Goal: Task Accomplishment & Management: Manage account settings

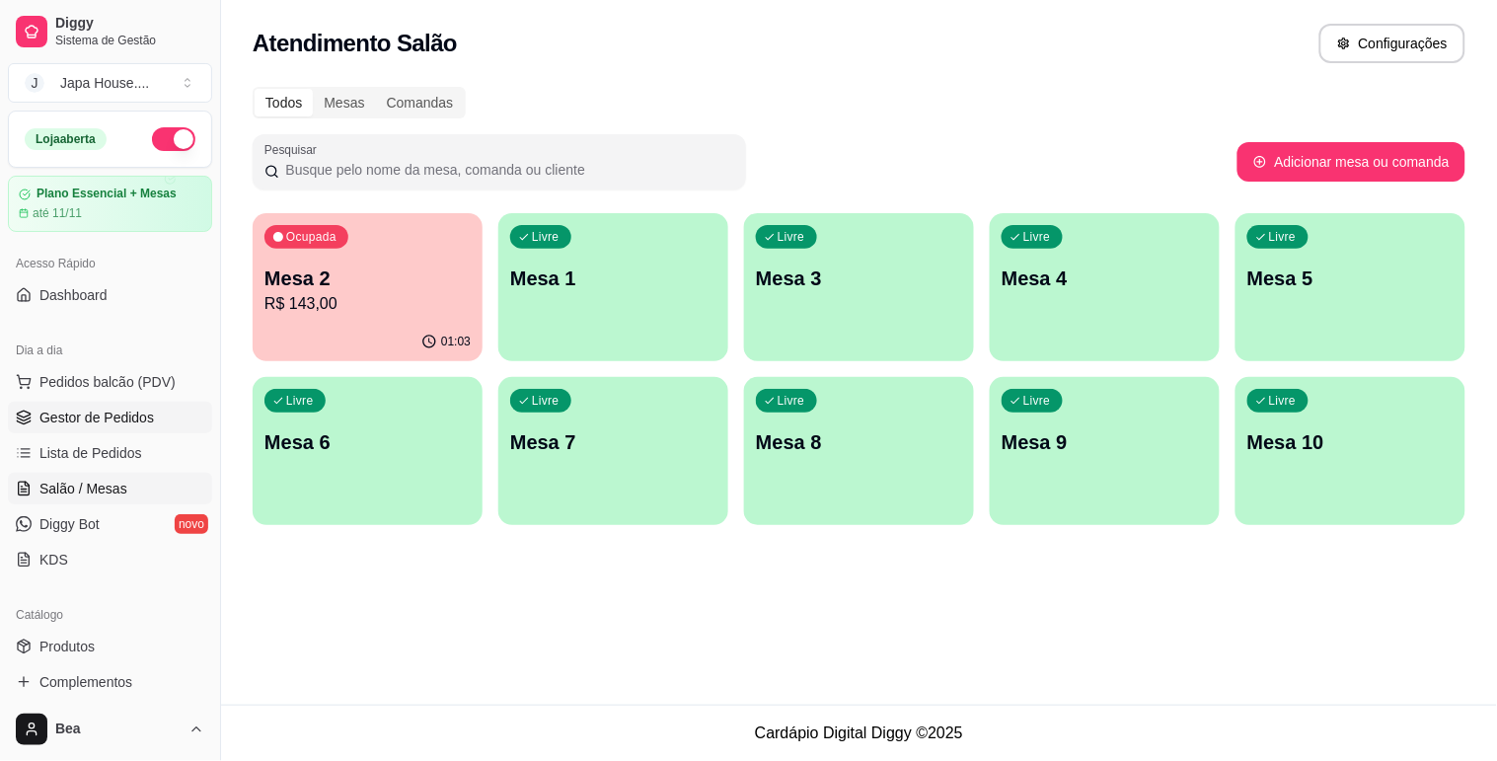
click at [158, 411] on link "Gestor de Pedidos" at bounding box center [110, 418] width 204 height 32
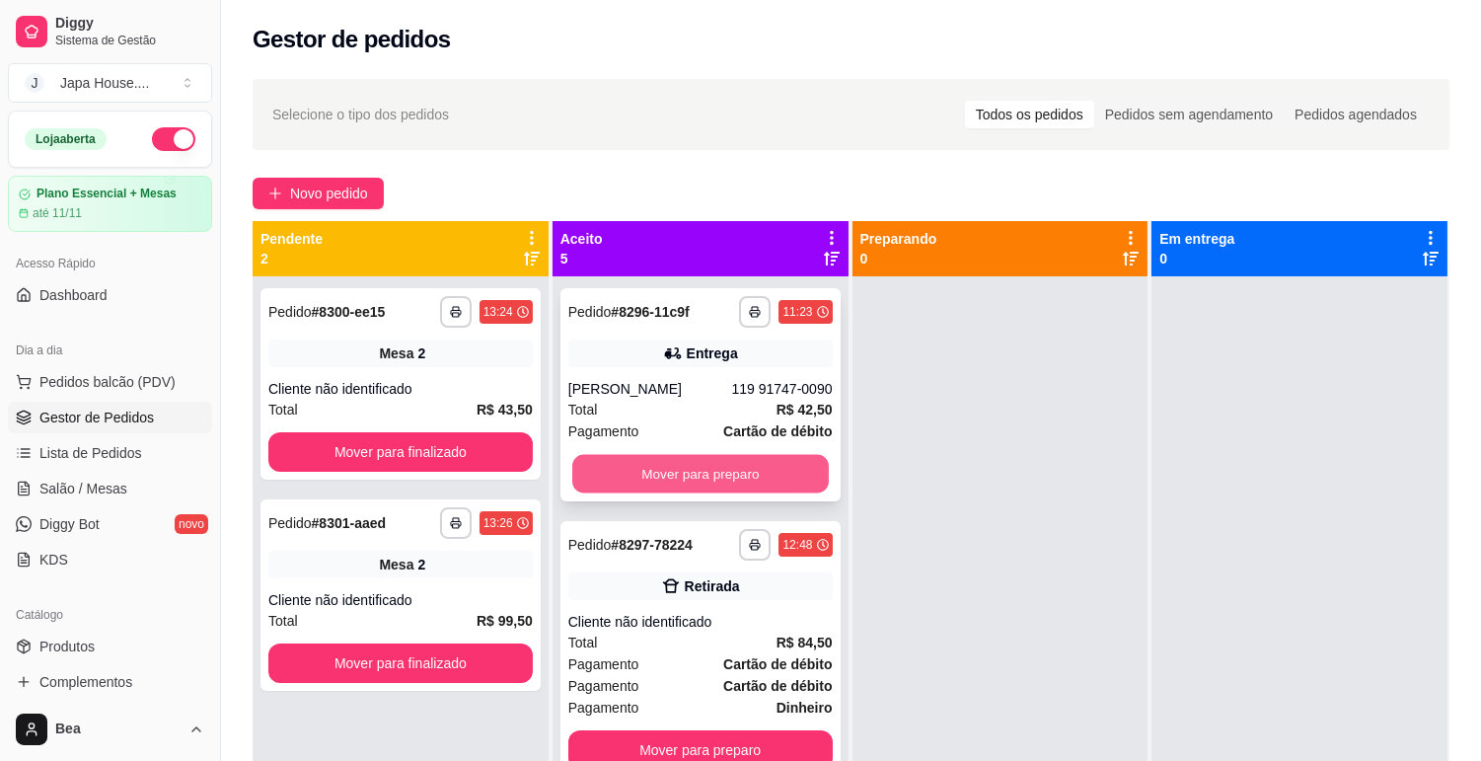
click at [751, 467] on button "Mover para preparo" at bounding box center [700, 474] width 257 height 38
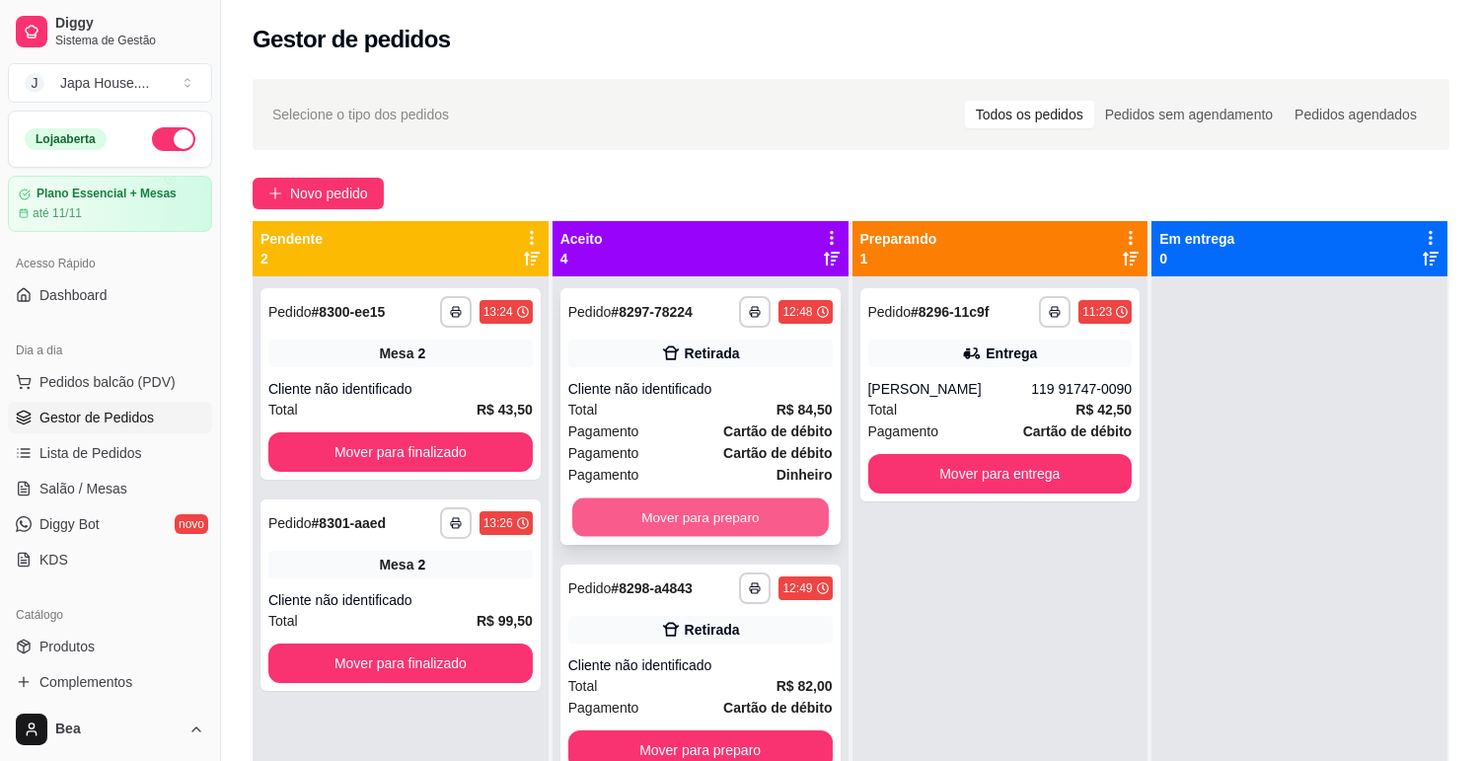
click at [761, 506] on button "Mover para preparo" at bounding box center [700, 517] width 257 height 38
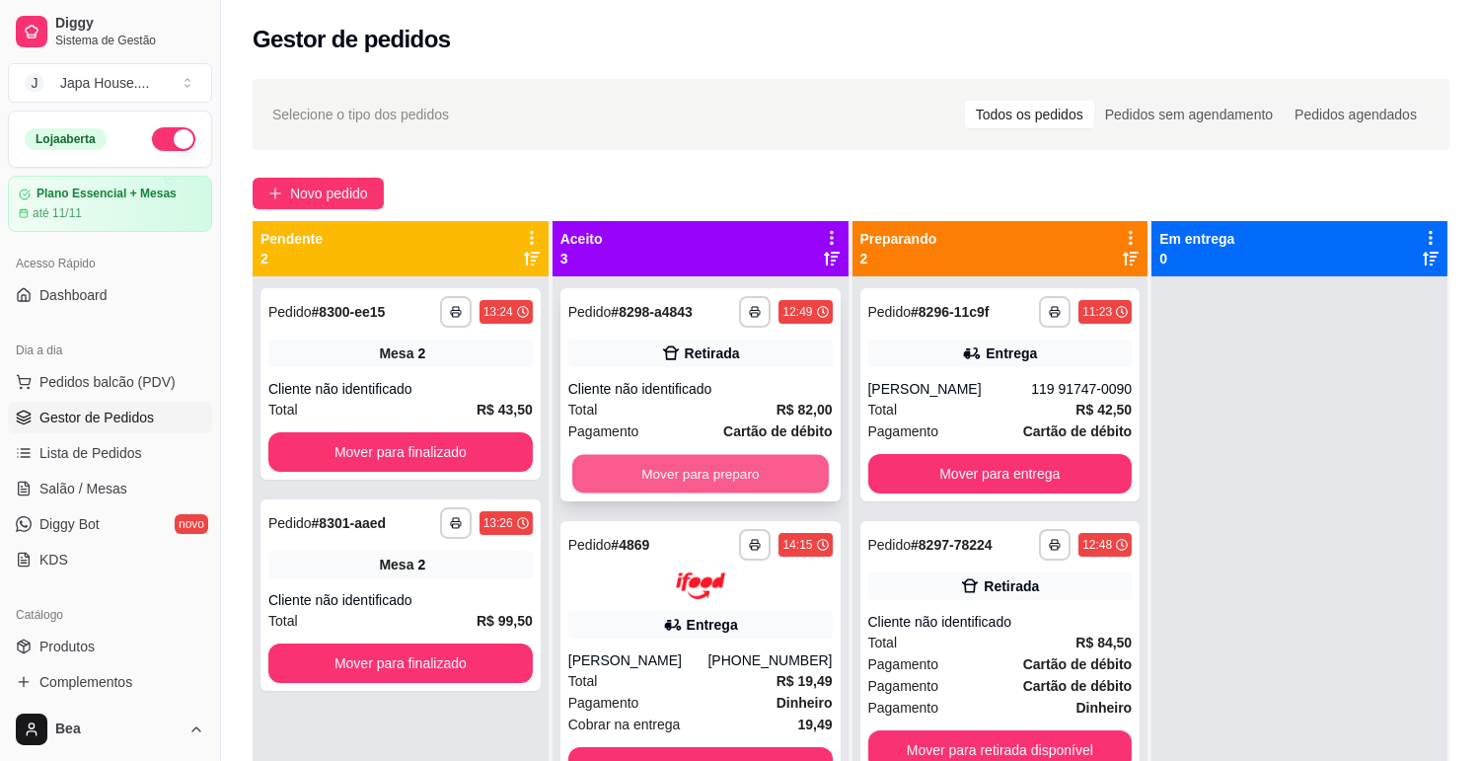
click at [756, 468] on button "Mover para preparo" at bounding box center [700, 474] width 257 height 38
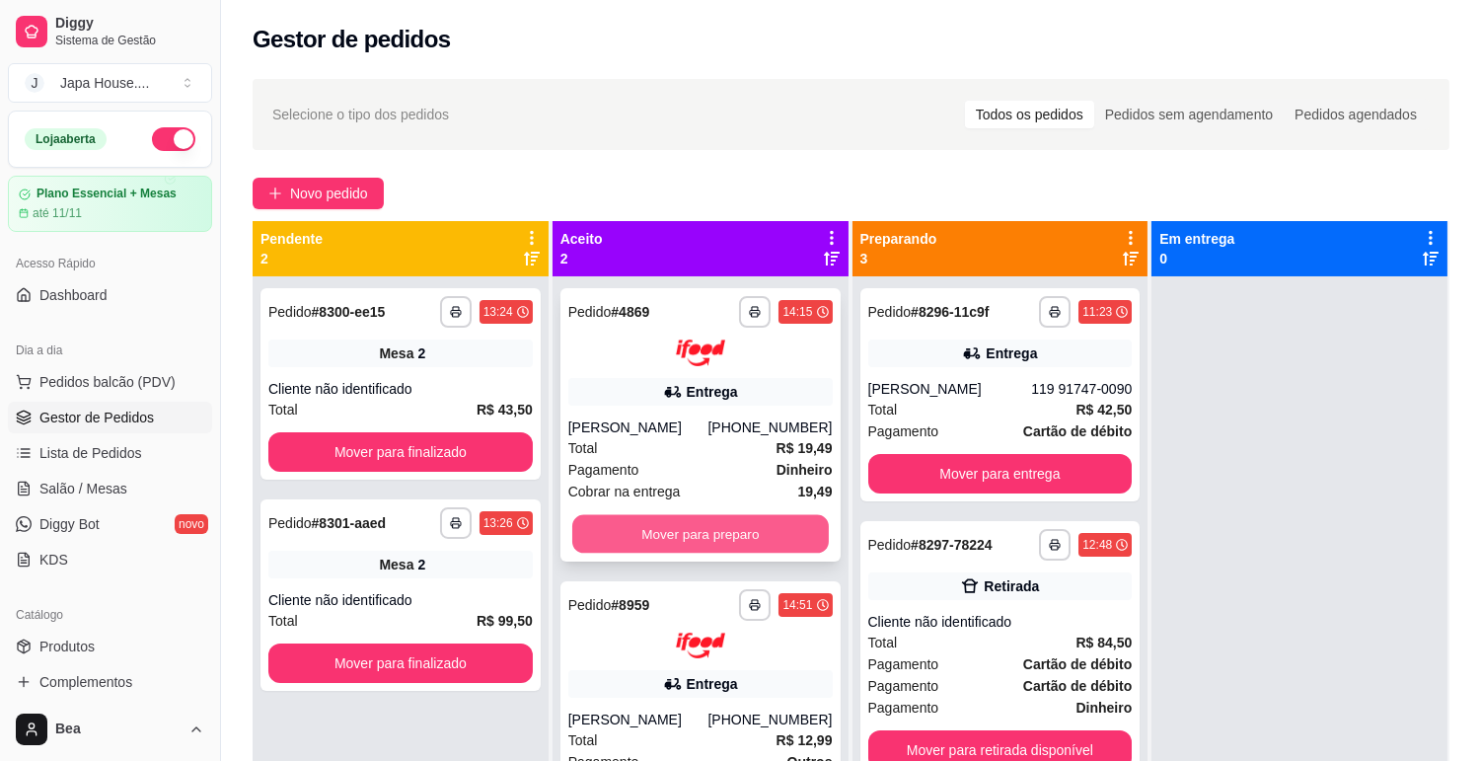
click at [767, 531] on button "Mover para preparo" at bounding box center [700, 533] width 257 height 38
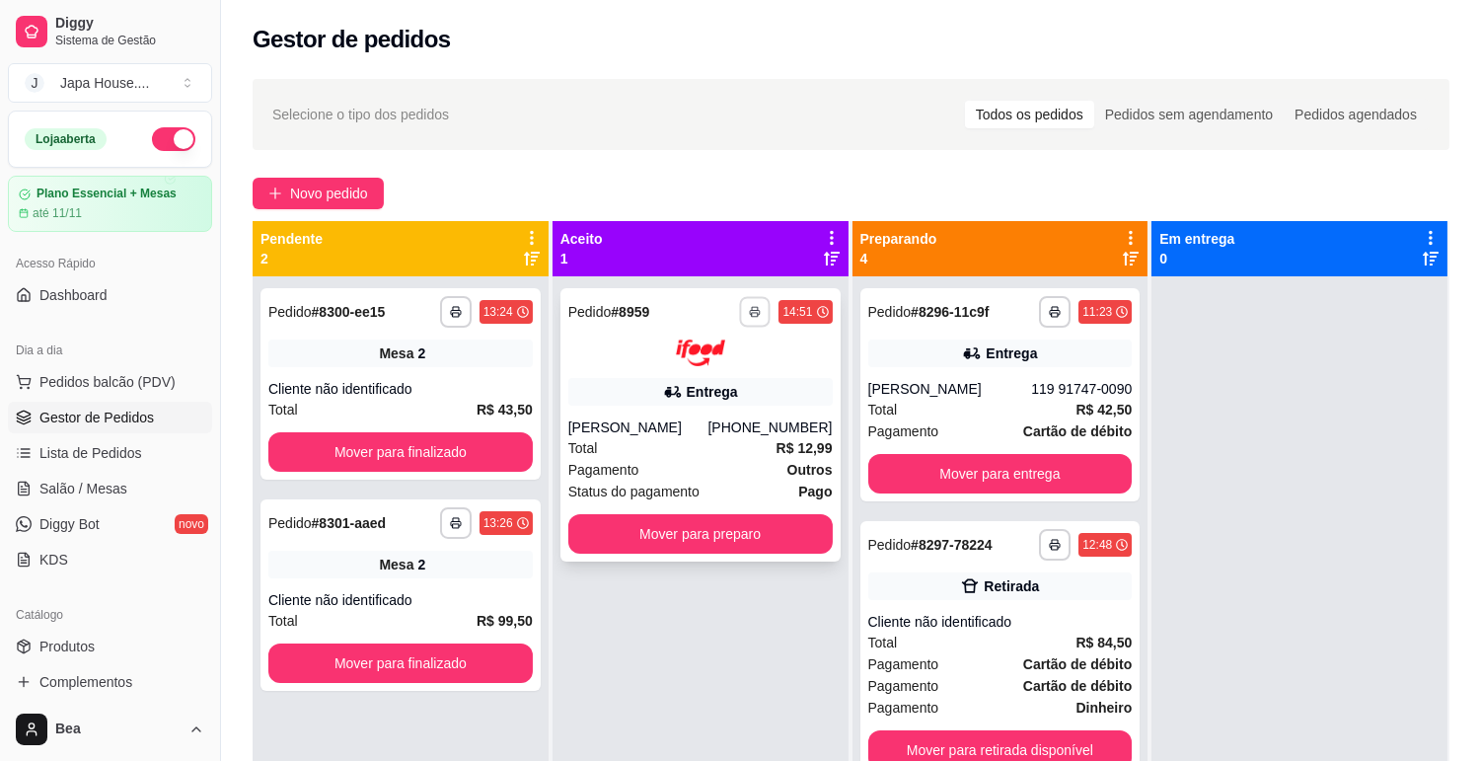
click at [750, 323] on button "button" at bounding box center [755, 311] width 31 height 31
click at [725, 383] on button "IMPRESSORA" at bounding box center [697, 380] width 138 height 31
click at [755, 309] on icon "button" at bounding box center [756, 312] width 12 height 12
click at [718, 388] on button "IMPRESSORA" at bounding box center [697, 380] width 138 height 31
click at [753, 313] on rect "button" at bounding box center [756, 315] width 6 height 4
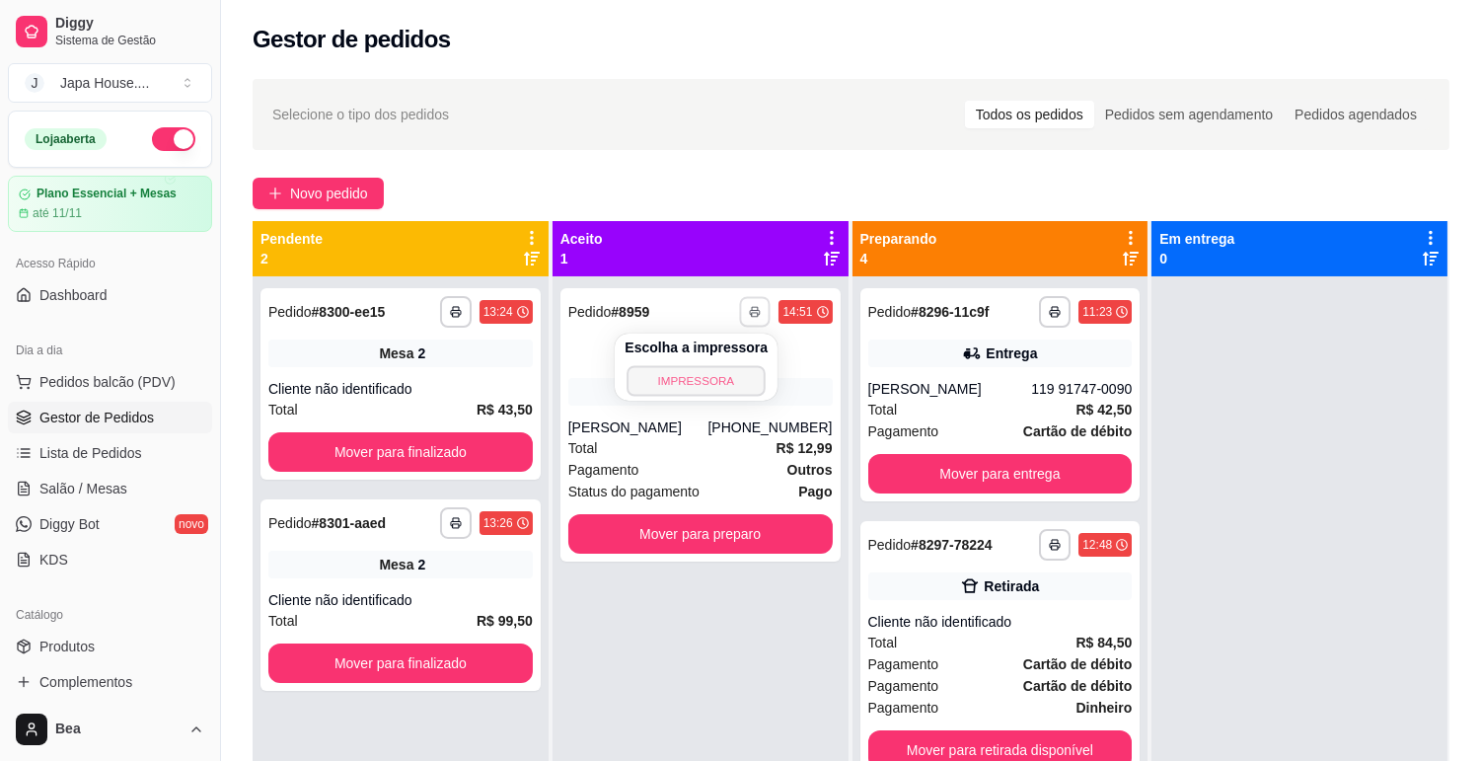
click at [725, 379] on button "IMPRESSORA" at bounding box center [697, 380] width 138 height 31
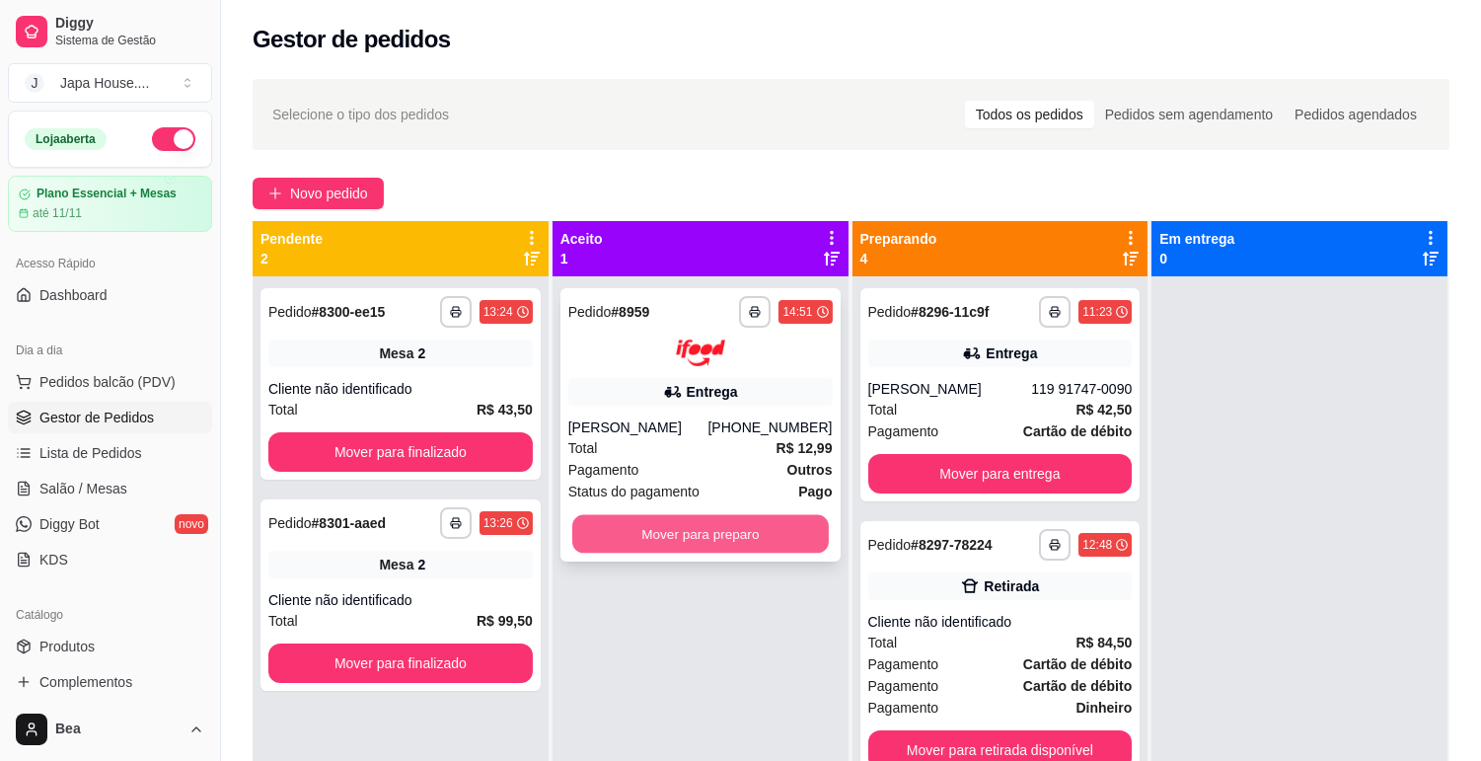
click at [720, 523] on button "Mover para preparo" at bounding box center [700, 533] width 257 height 38
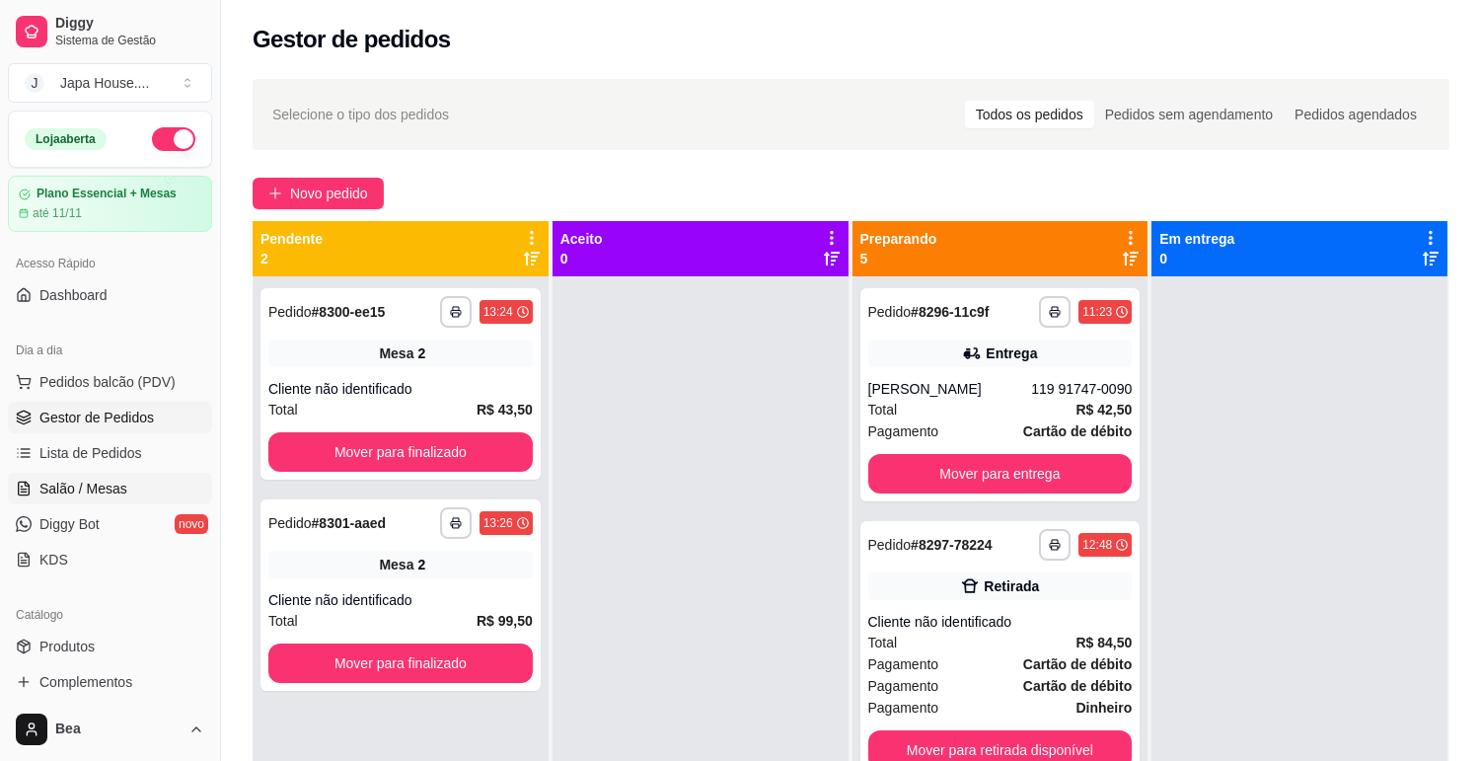
click at [118, 487] on span "Salão / Mesas" at bounding box center [83, 489] width 88 height 20
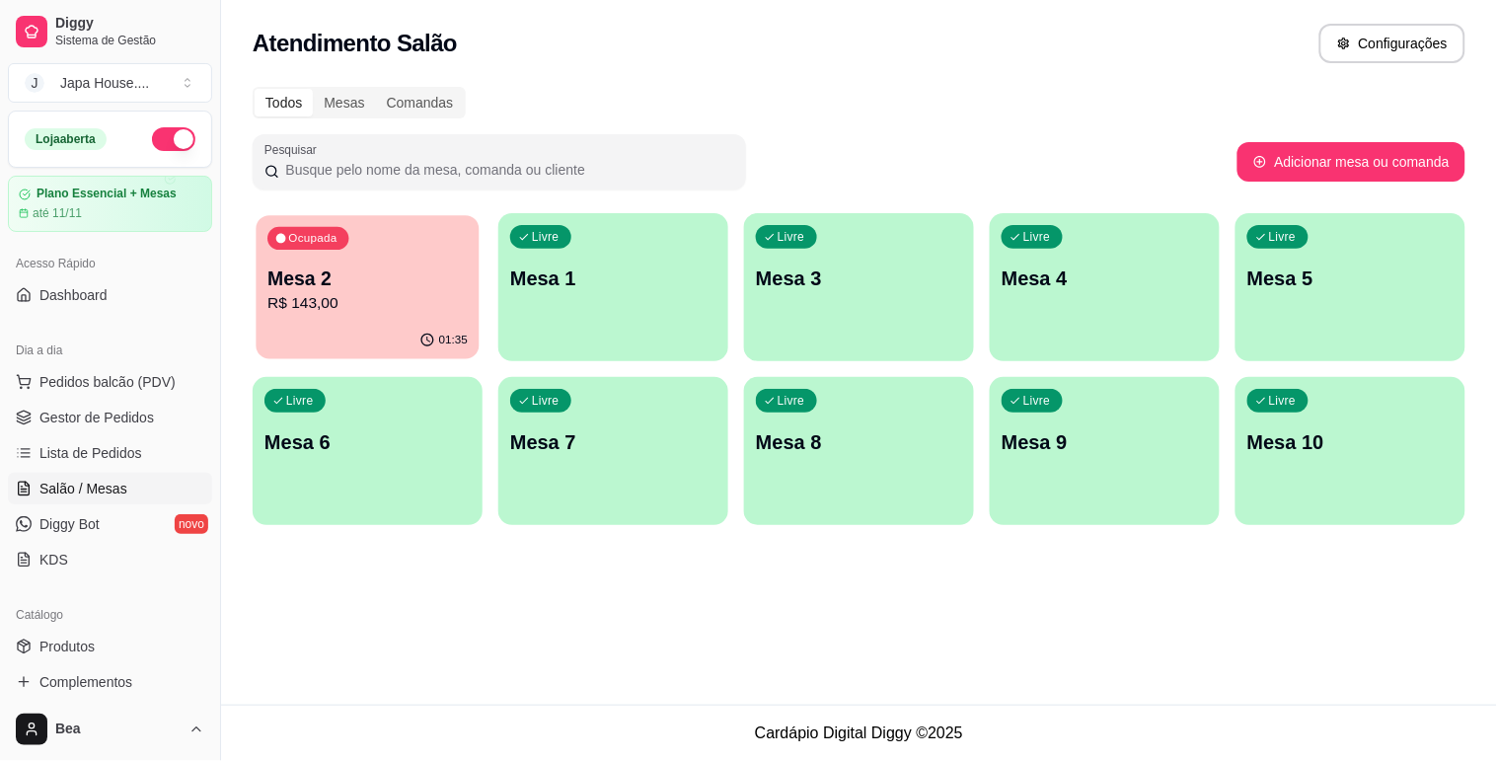
click at [418, 304] on p "R$ 143,00" at bounding box center [367, 303] width 200 height 23
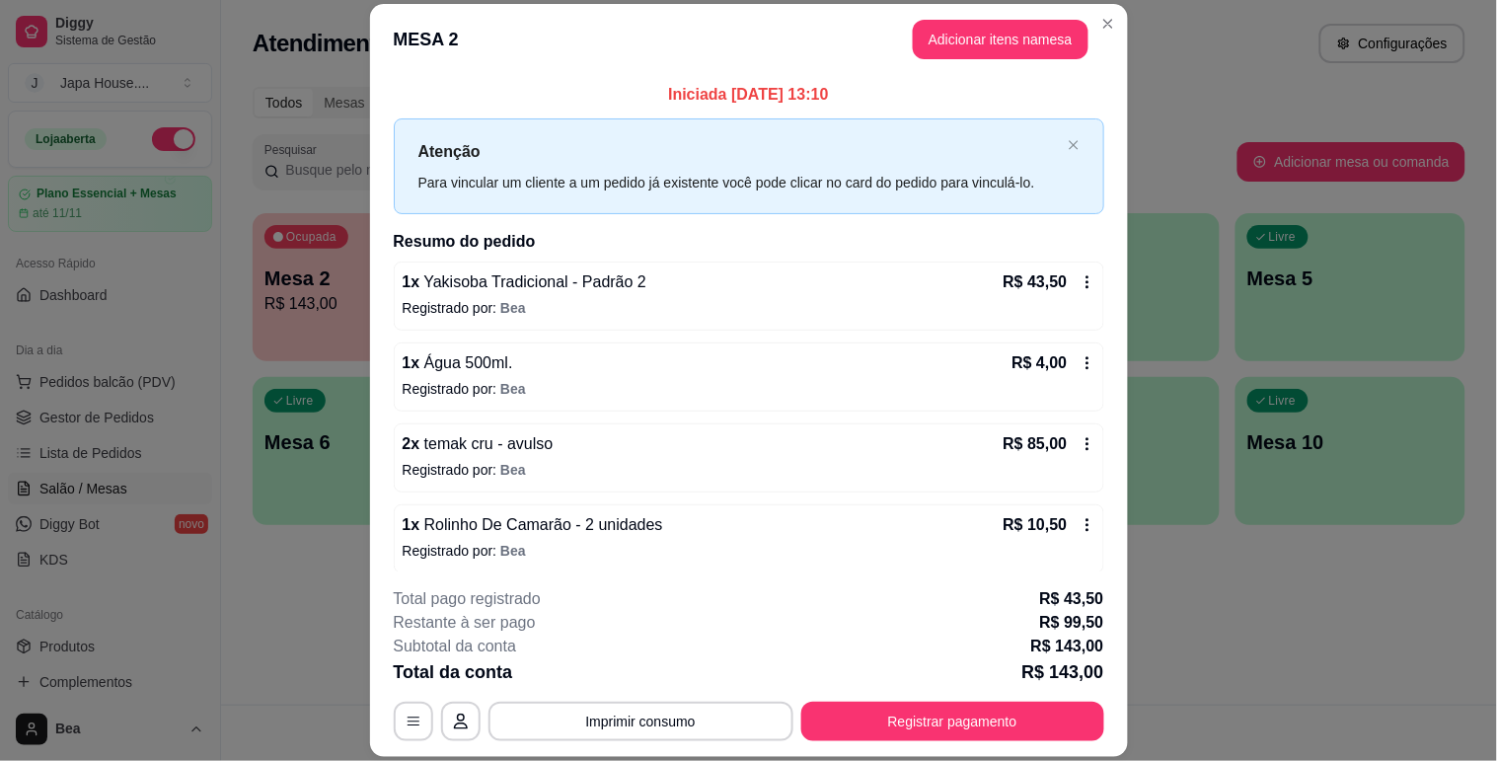
scroll to position [11, 0]
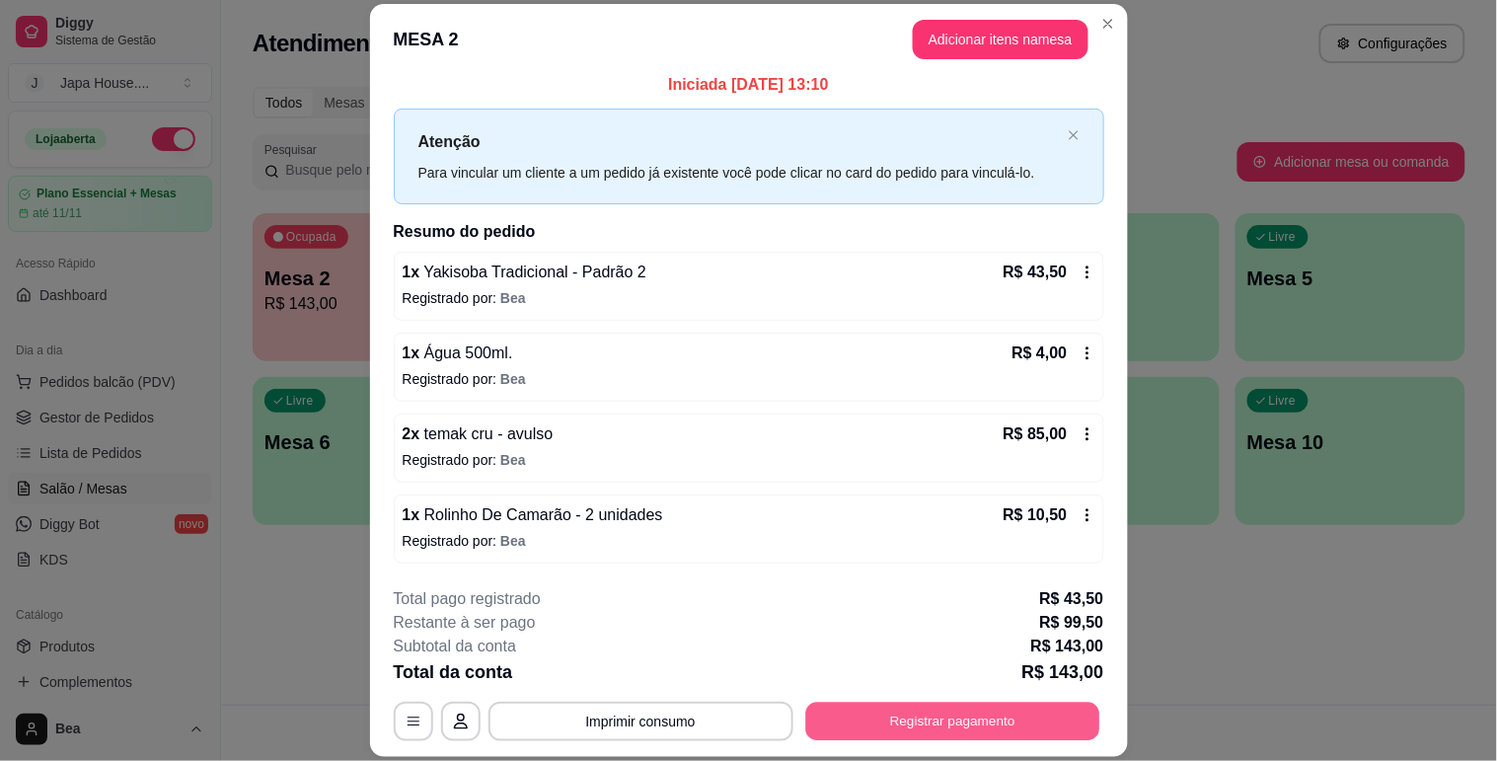
click at [881, 722] on button "Registrar pagamento" at bounding box center [952, 722] width 294 height 38
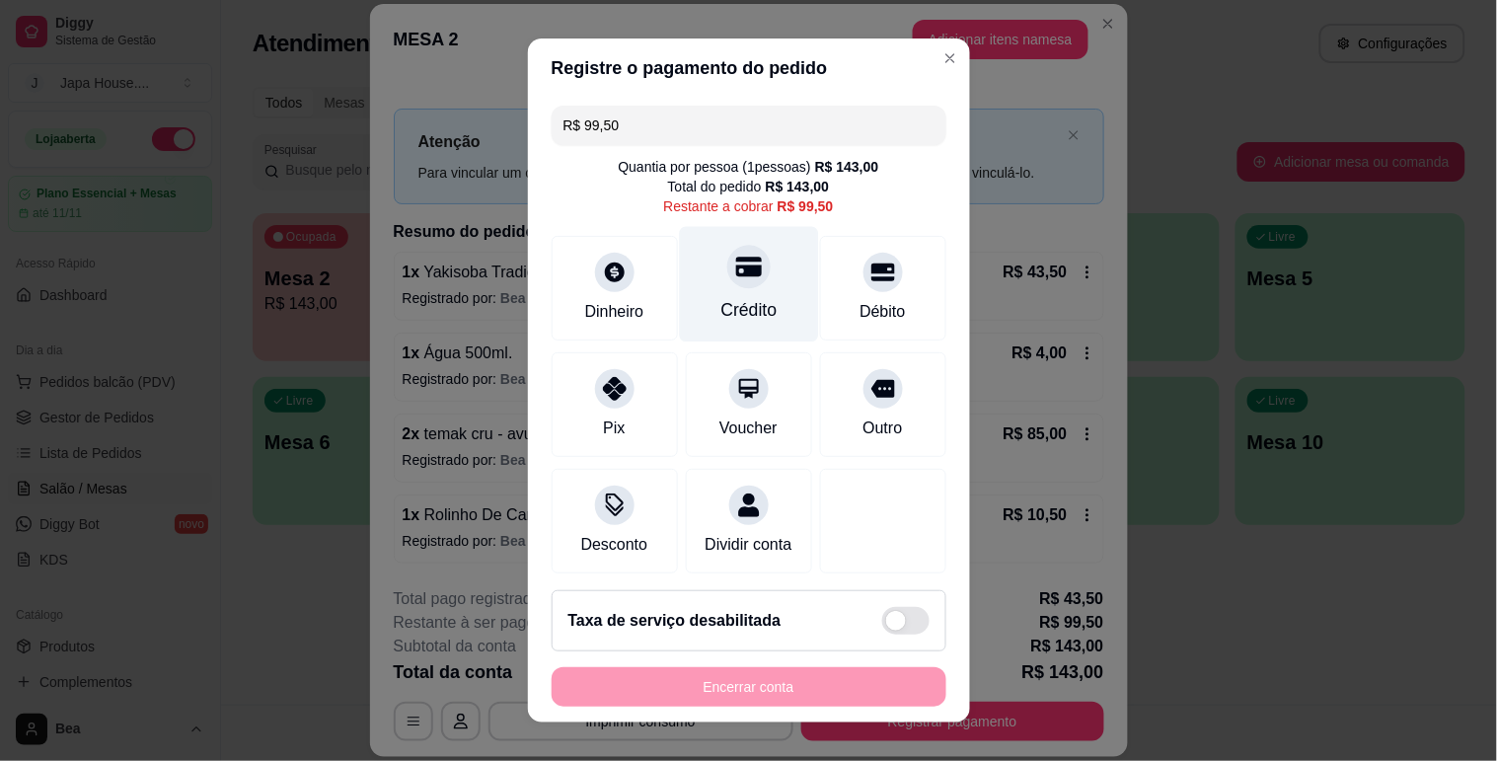
click at [695, 284] on div "Crédito" at bounding box center [748, 283] width 139 height 115
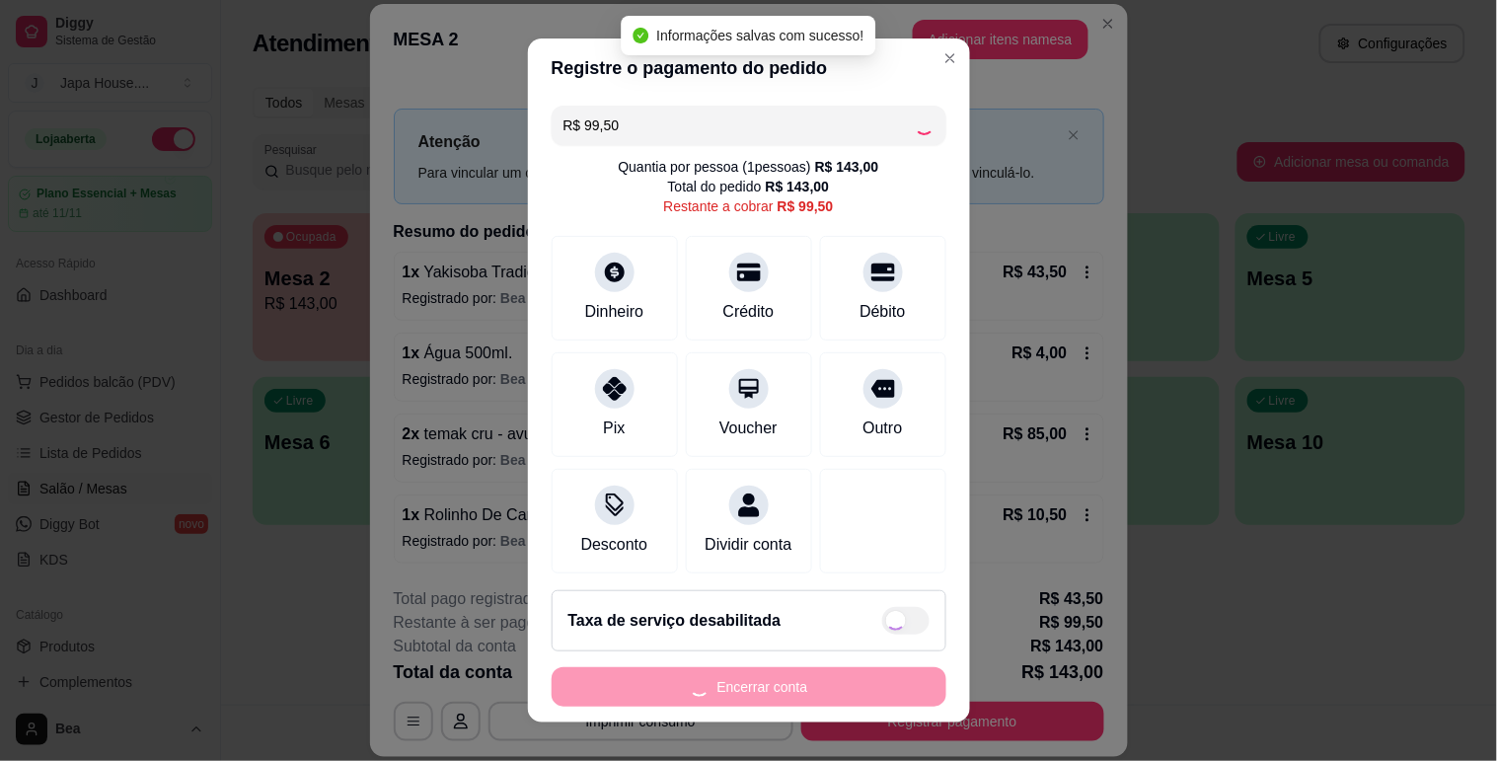
type input "R$ 0,00"
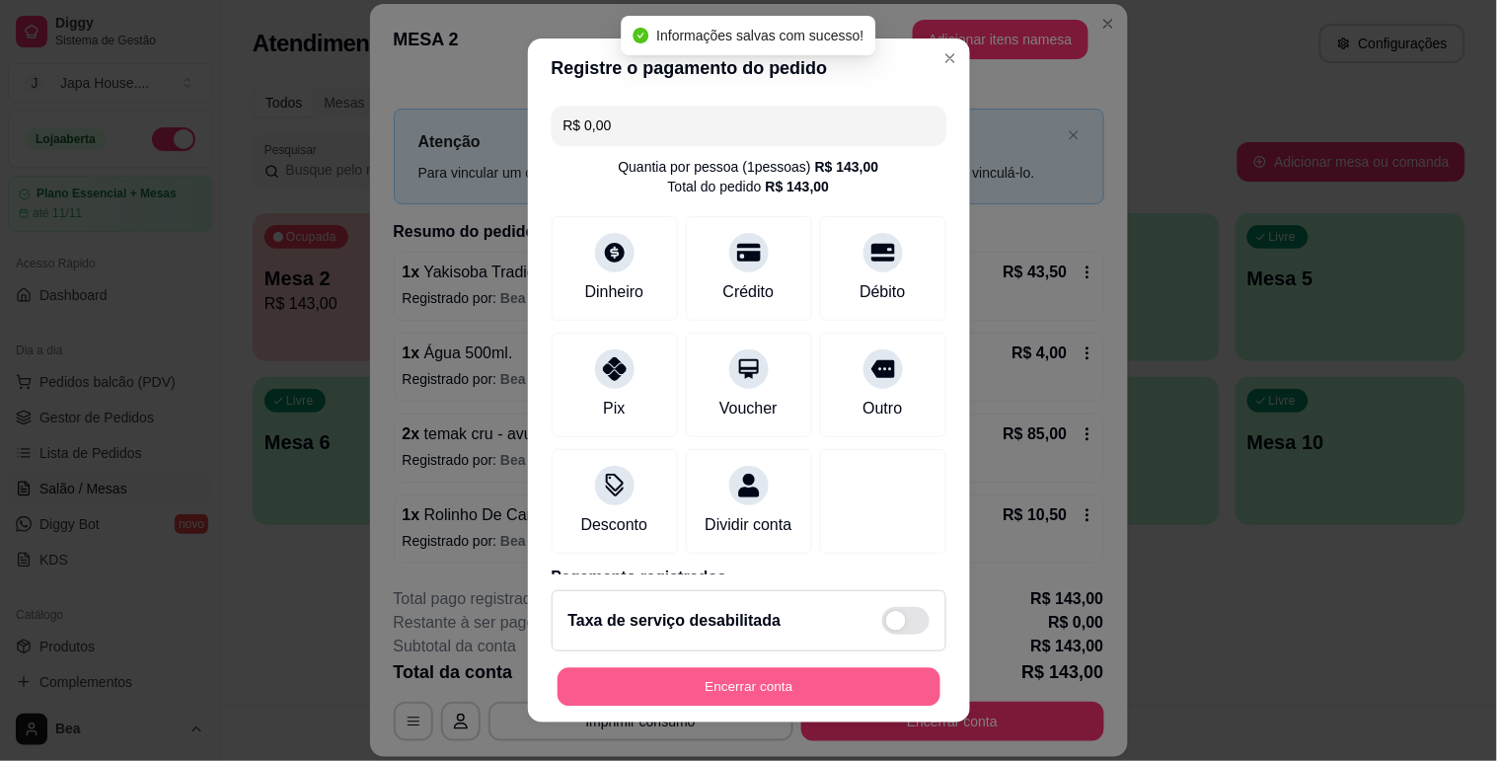
click at [730, 693] on button "Encerrar conta" at bounding box center [748, 687] width 383 height 38
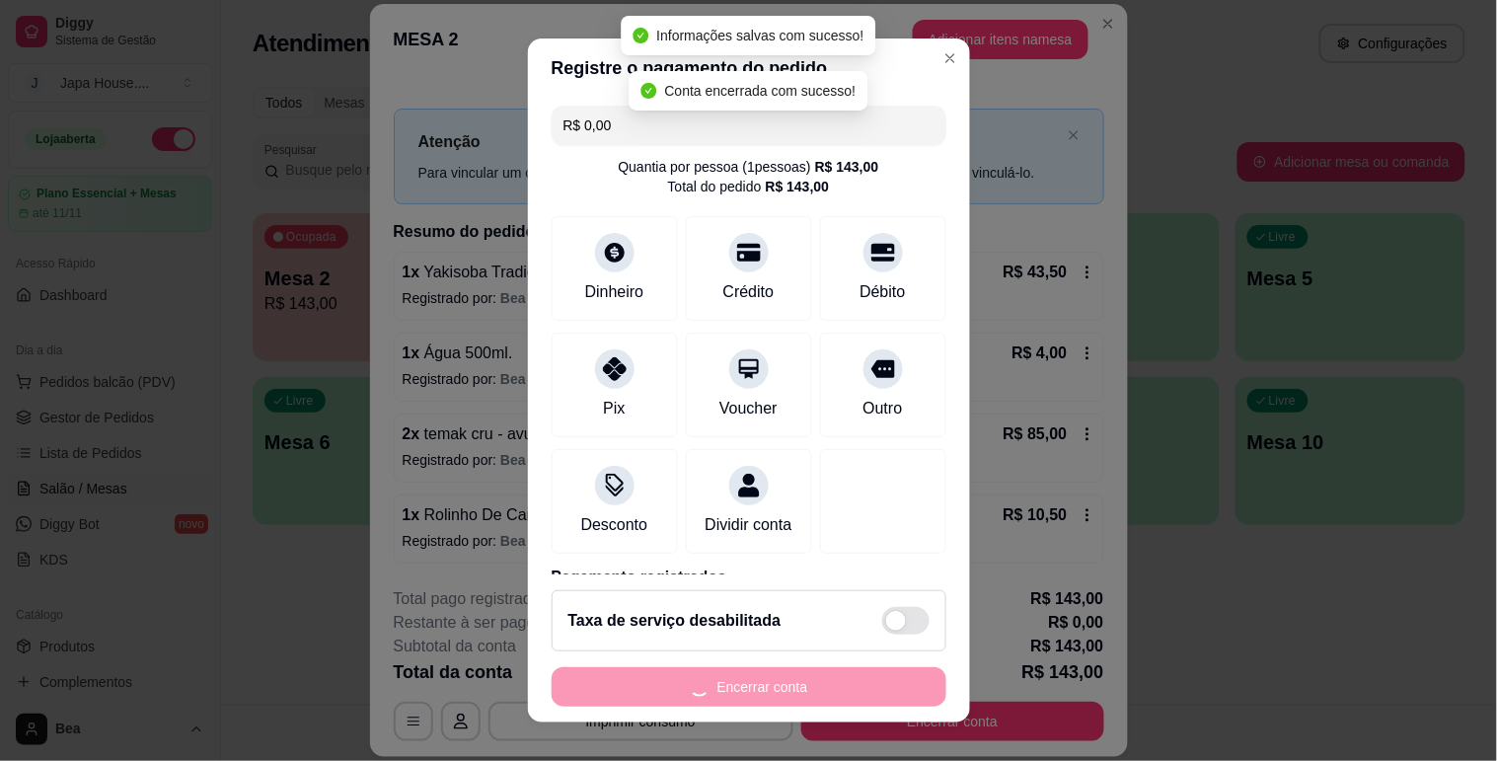
scroll to position [0, 0]
